Goal: Find specific page/section: Find specific page/section

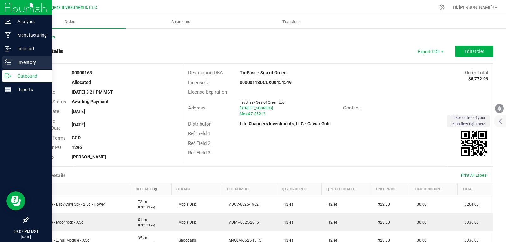
click at [22, 62] on p "Inventory" at bounding box center [30, 63] width 38 height 8
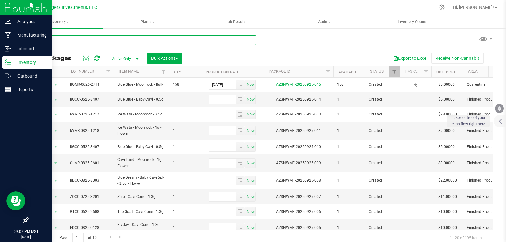
click at [116, 41] on input "text" at bounding box center [142, 39] width 228 height 9
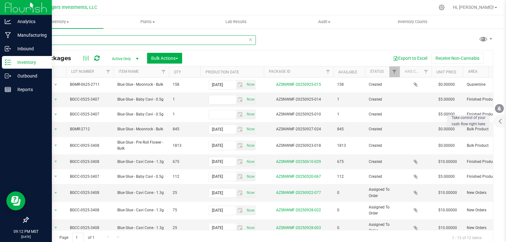
click at [90, 39] on input "glue" at bounding box center [142, 39] width 228 height 9
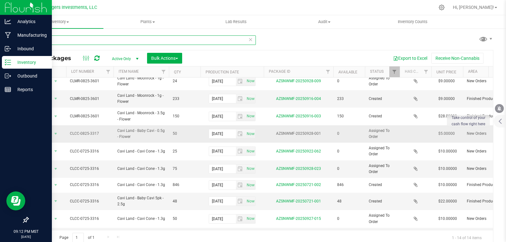
scroll to position [95, 0]
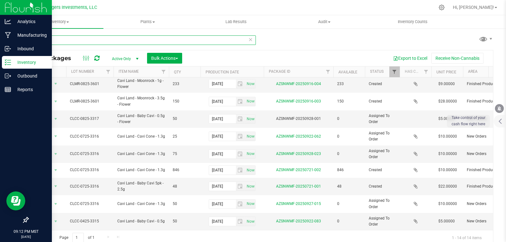
type input "land"
click at [393, 73] on span "Filter" at bounding box center [394, 71] width 5 height 5
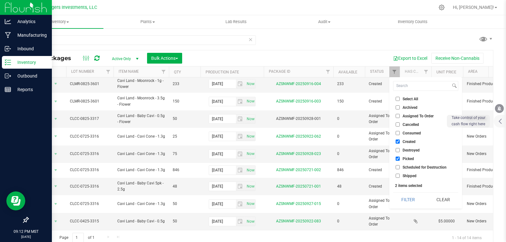
click at [396, 159] on input "Picked" at bounding box center [398, 159] width 4 height 4
checkbox input "false"
click at [403, 200] on button "Filter" at bounding box center [408, 200] width 30 height 14
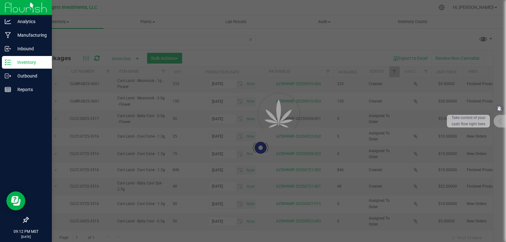
scroll to position [0, 0]
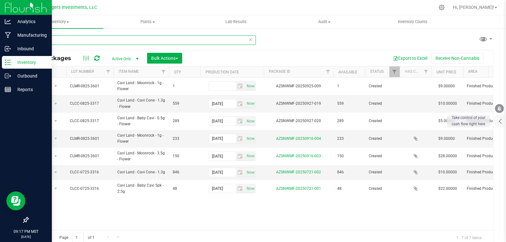
click at [62, 39] on input "land" at bounding box center [142, 39] width 228 height 9
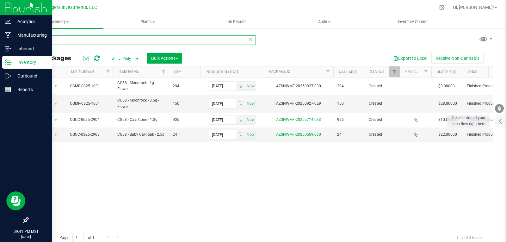
click at [71, 42] on input "cg58" at bounding box center [142, 39] width 228 height 9
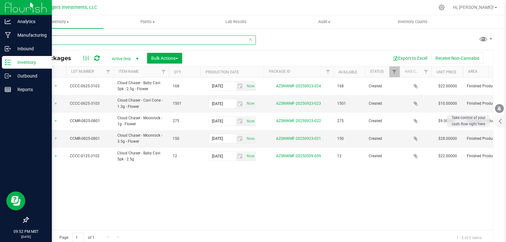
drag, startPoint x: 46, startPoint y: 40, endPoint x: 22, endPoint y: 40, distance: 23.7
click at [22, 40] on div "cloud All Packages Active Only Active Only Lab Samples Locked All Bulk Actions …" at bounding box center [260, 124] width 491 height 193
click at [50, 41] on input "dclou" at bounding box center [142, 39] width 228 height 9
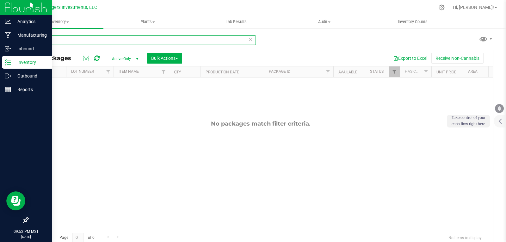
type input "dclou"
click at [248, 41] on icon at bounding box center [250, 39] width 4 height 8
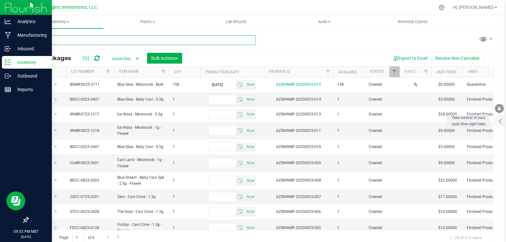
click at [115, 39] on input "text" at bounding box center [142, 39] width 228 height 9
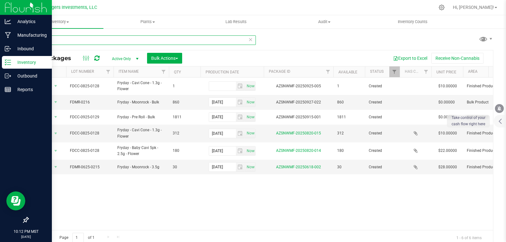
drag, startPoint x: 47, startPoint y: 39, endPoint x: 27, endPoint y: 40, distance: 19.9
click at [27, 40] on div "fry All Packages Active Only Active Only Lab Samples Locked All Bulk Actions Ad…" at bounding box center [260, 124] width 491 height 193
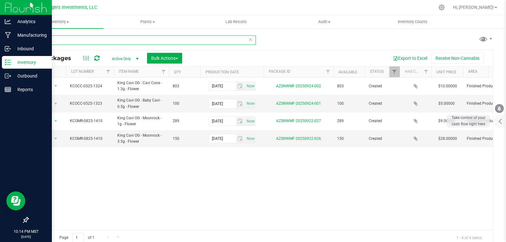
drag, startPoint x: 40, startPoint y: 38, endPoint x: 32, endPoint y: 38, distance: 7.3
click at [32, 38] on input "king" at bounding box center [142, 39] width 228 height 9
type input "light"
